Goal: Task Accomplishment & Management: Manage account settings

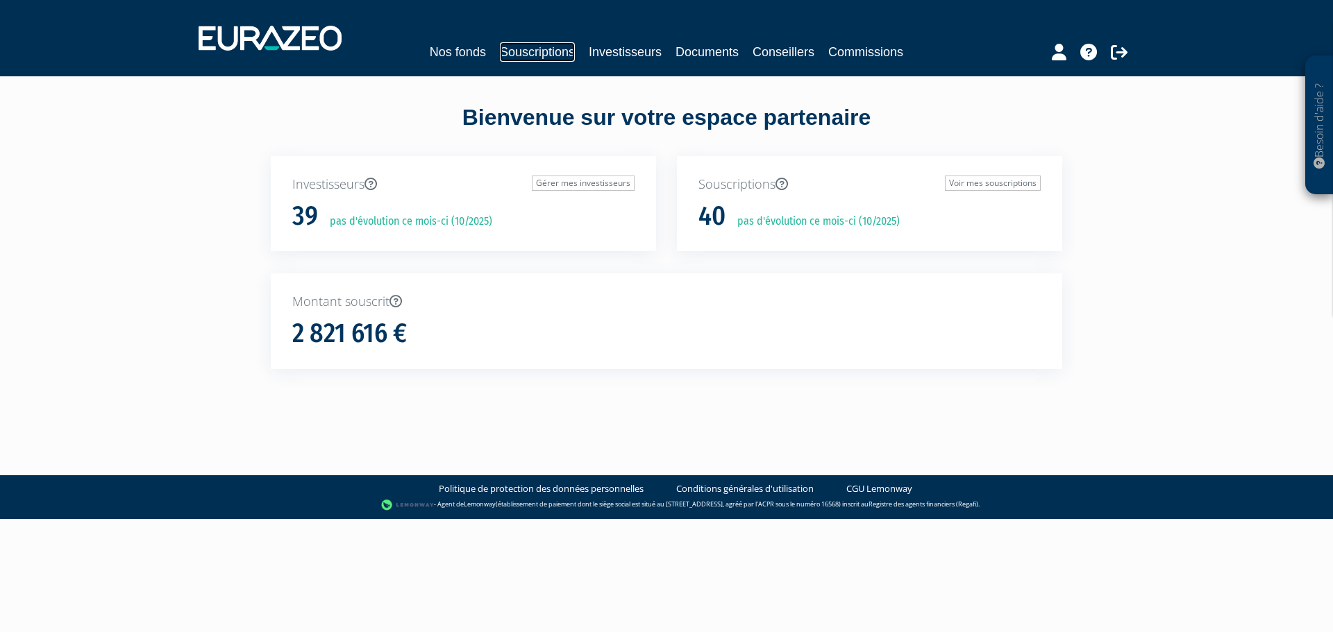
click at [552, 55] on link "Souscriptions" at bounding box center [537, 51] width 75 height 19
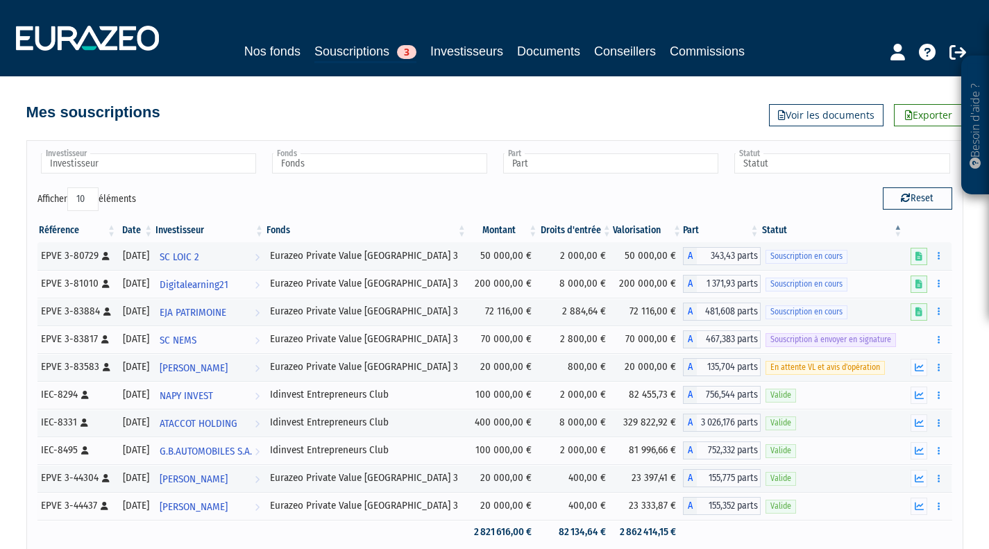
click at [944, 339] on button "button" at bounding box center [938, 339] width 17 height 17
click at [939, 335] on button "button" at bounding box center [938, 339] width 17 height 17
click at [941, 342] on button "button" at bounding box center [938, 339] width 17 height 17
click at [890, 364] on link "Envoyer à signer" at bounding box center [902, 364] width 79 height 23
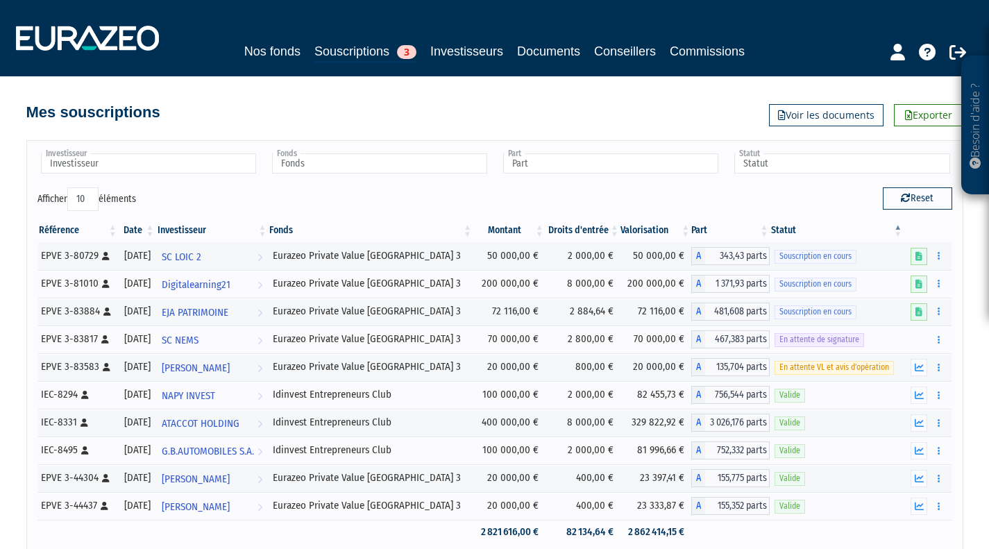
click at [943, 344] on button "button" at bounding box center [938, 339] width 17 height 17
click at [841, 339] on span "En attente de signature" at bounding box center [820, 339] width 90 height 13
click at [269, 341] on link "SC NEMS Voir l'investisseur" at bounding box center [212, 340] width 112 height 28
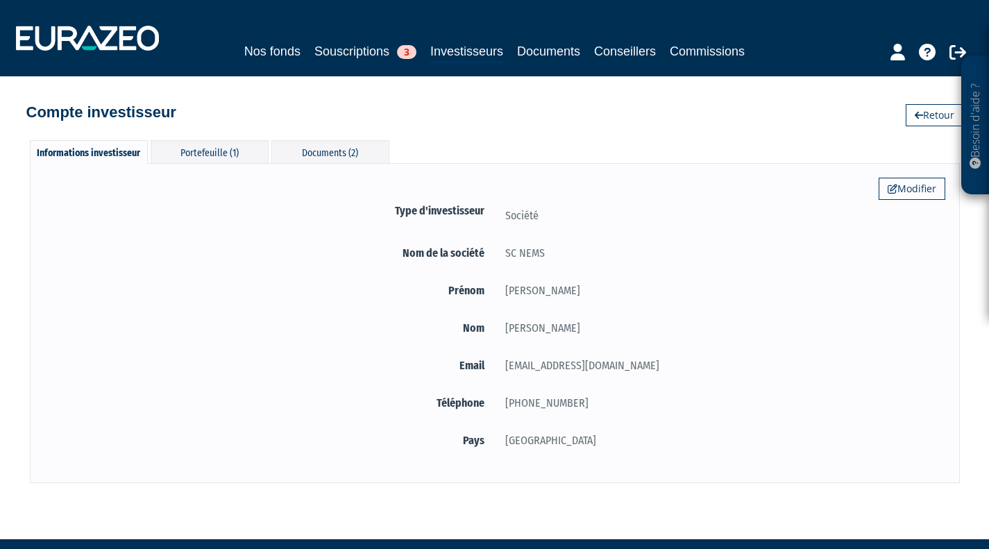
click at [350, 151] on div "Documents (2)" at bounding box center [330, 151] width 118 height 23
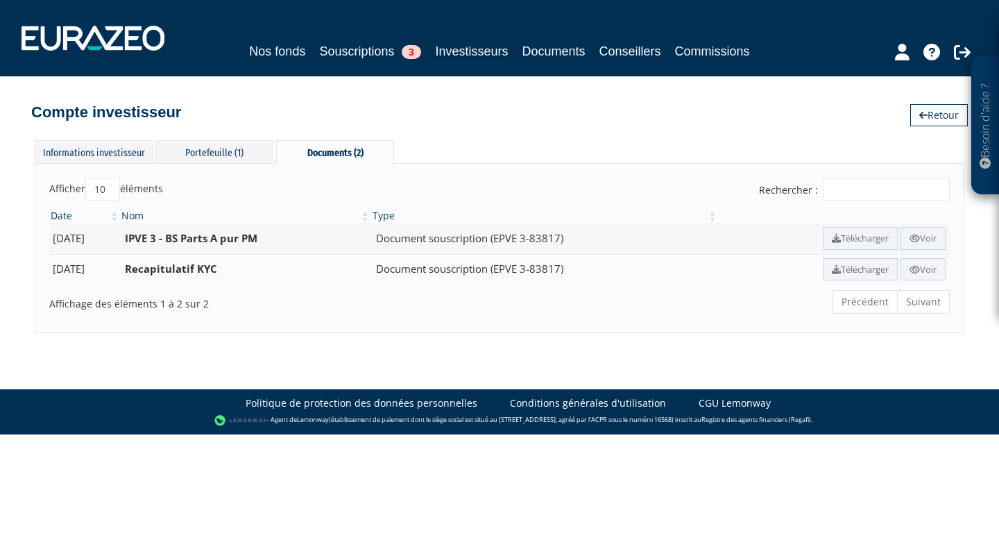
click at [838, 237] on link "Télécharger" at bounding box center [860, 238] width 75 height 23
